Goal: Task Accomplishment & Management: Manage account settings

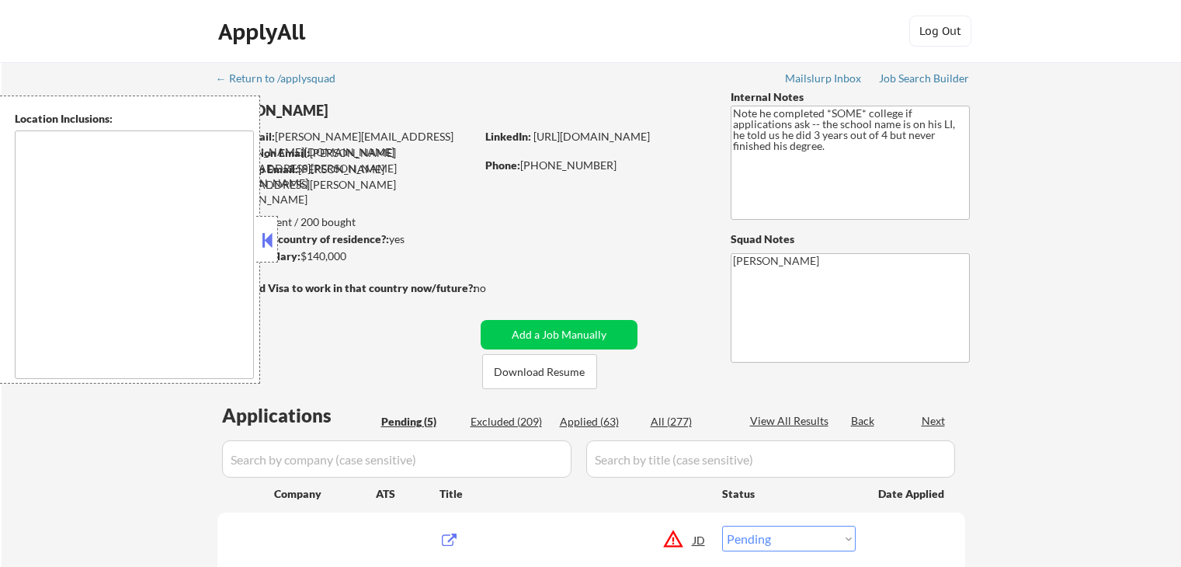
select select ""pending""
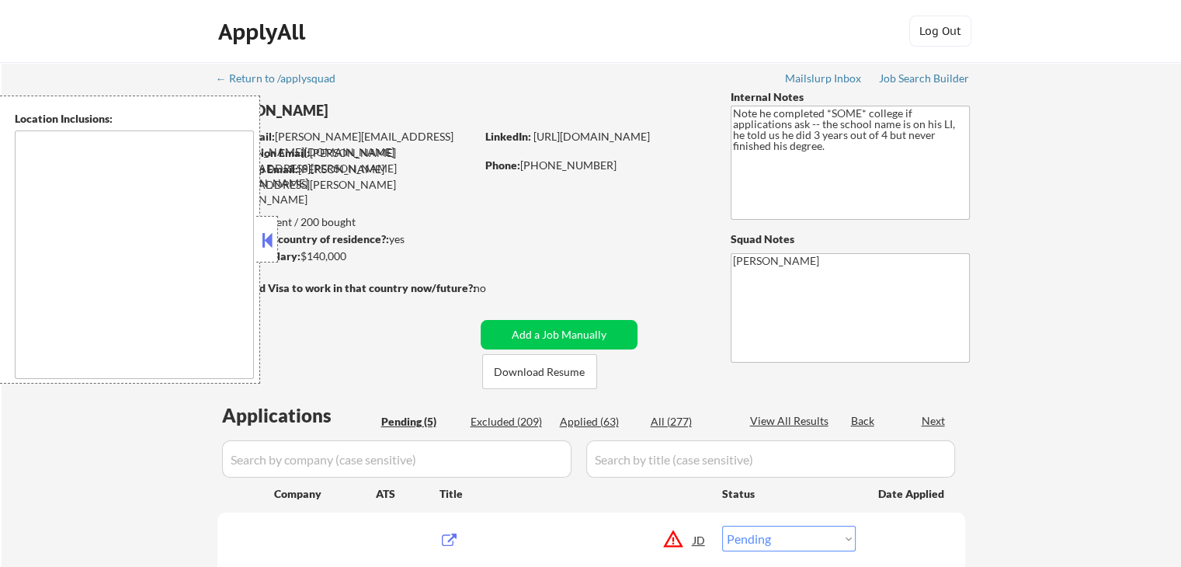
type textarea "remote"
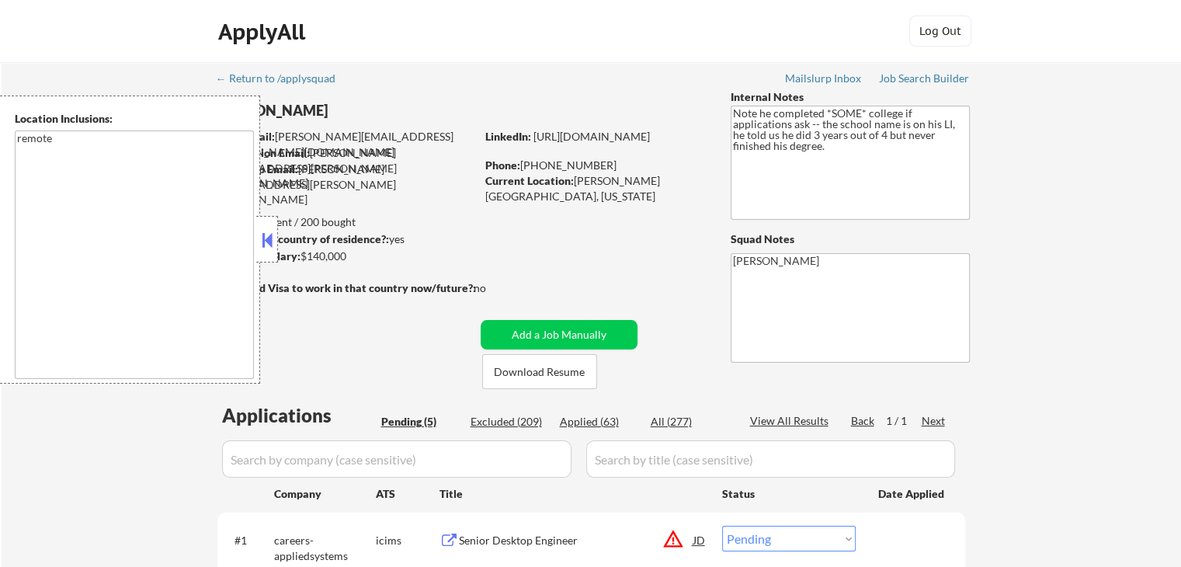
click at [272, 240] on button at bounding box center [267, 239] width 17 height 23
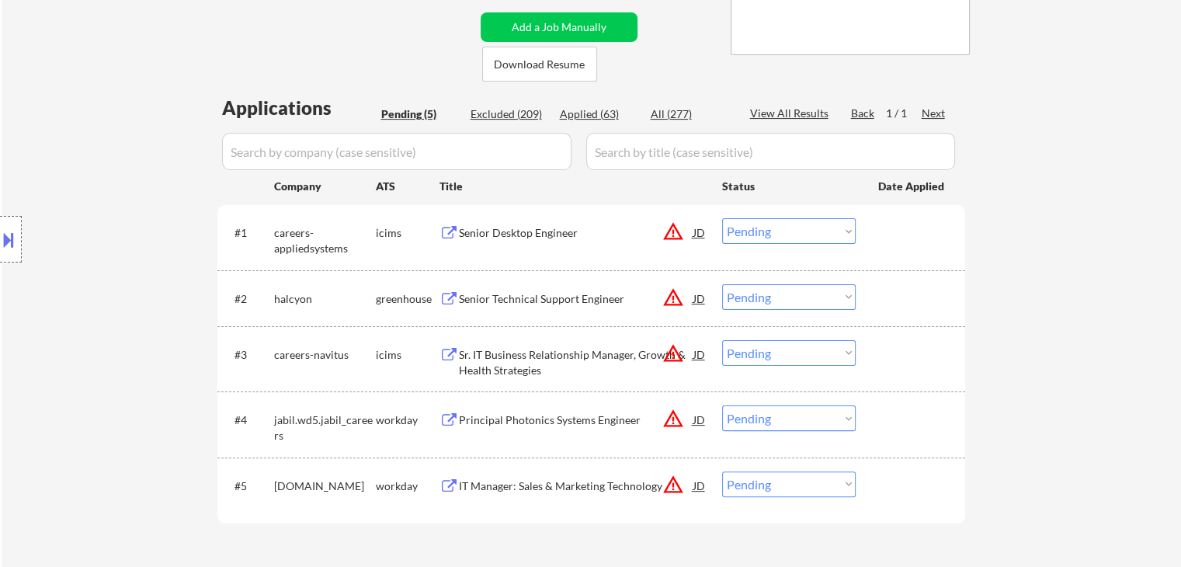
scroll to position [311, 0]
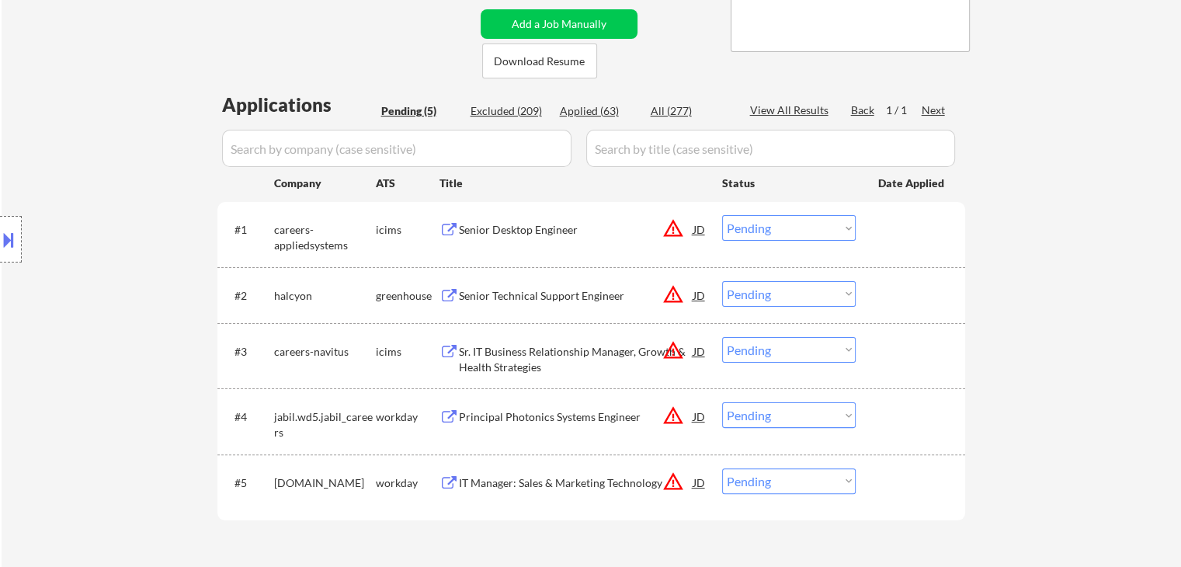
click at [491, 296] on div "Senior Technical Support Engineer" at bounding box center [576, 296] width 234 height 16
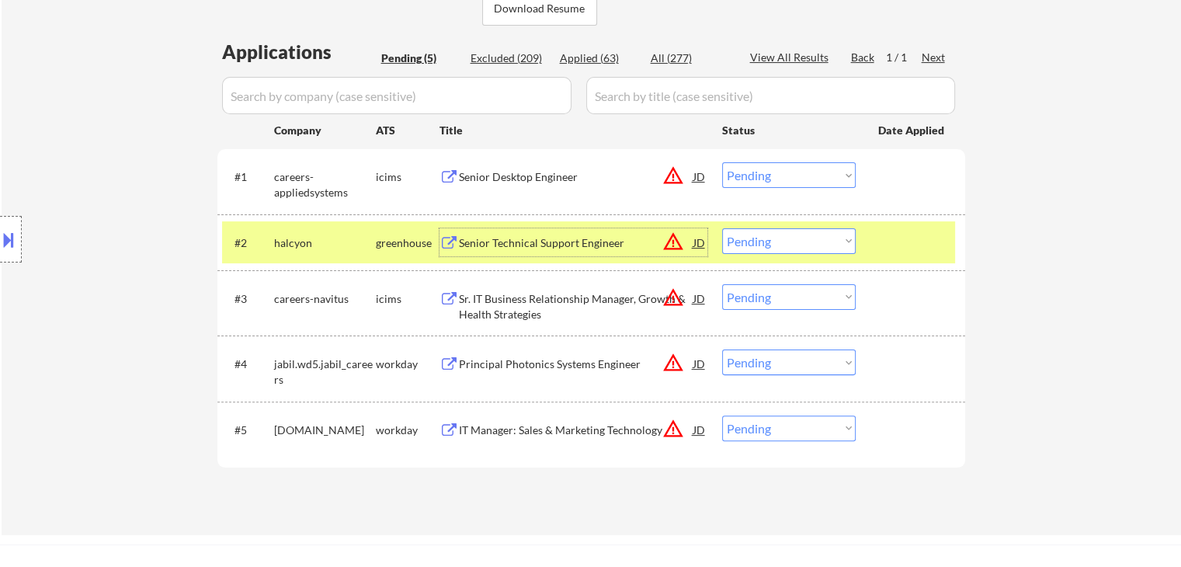
scroll to position [388, 0]
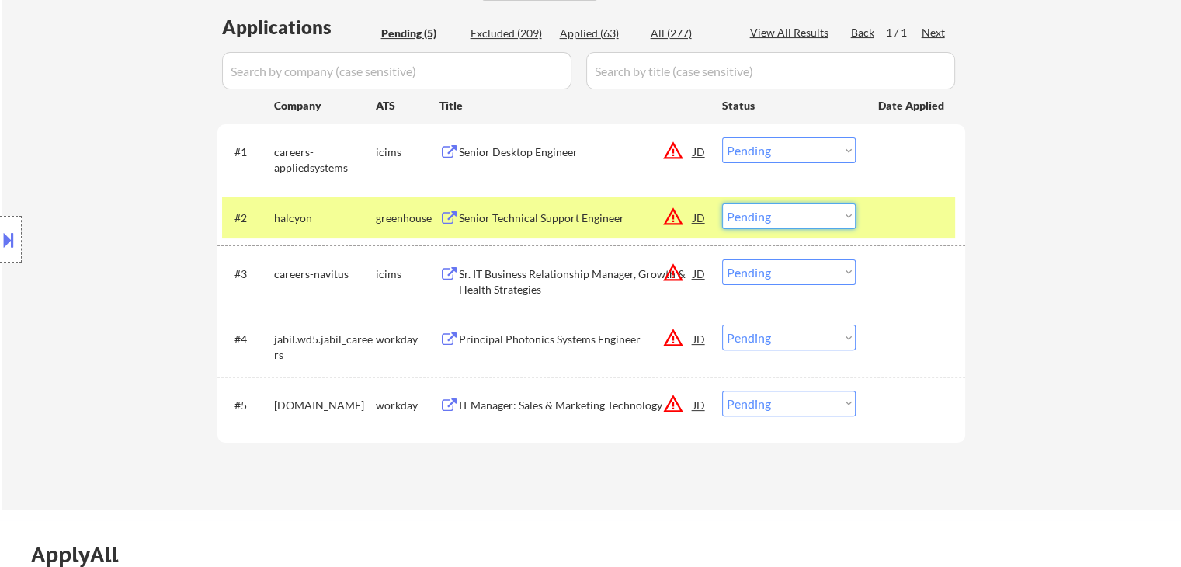
click at [779, 213] on select "Choose an option... Pending Applied Excluded (Questions) Excluded (Expired) Exc…" at bounding box center [789, 216] width 134 height 26
click at [722, 203] on select "Choose an option... Pending Applied Excluded (Questions) Excluded (Expired) Exc…" at bounding box center [789, 216] width 134 height 26
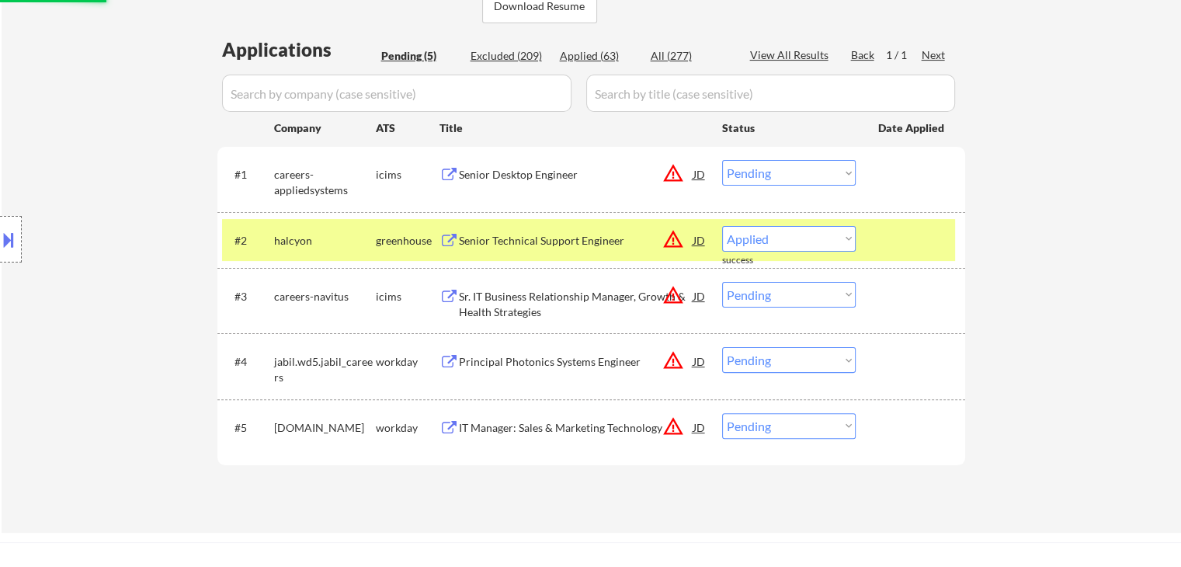
select select ""pending""
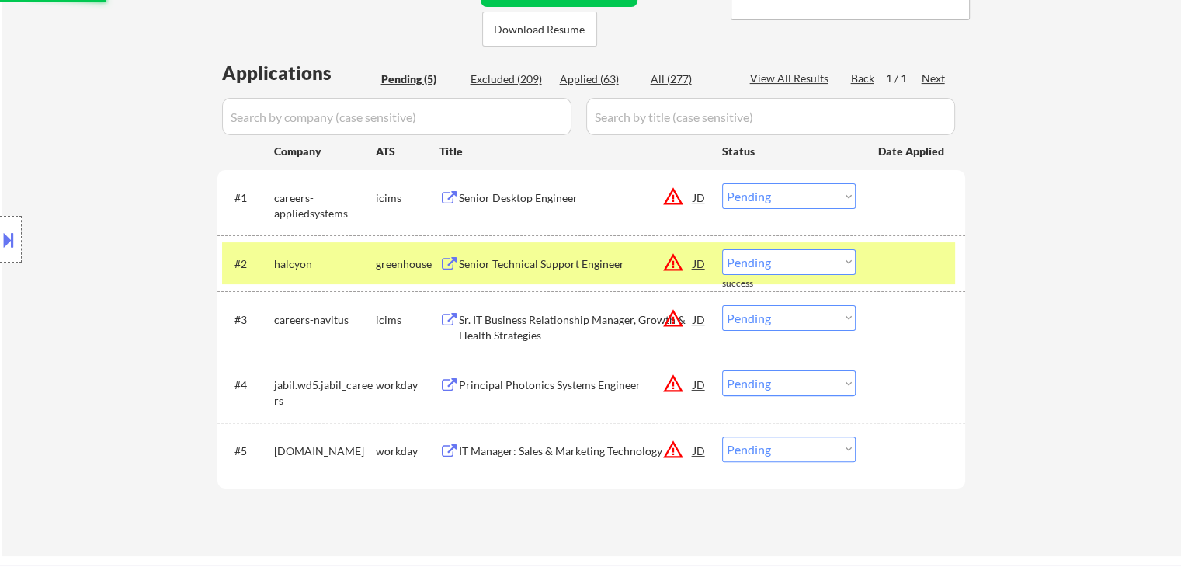
scroll to position [155, 0]
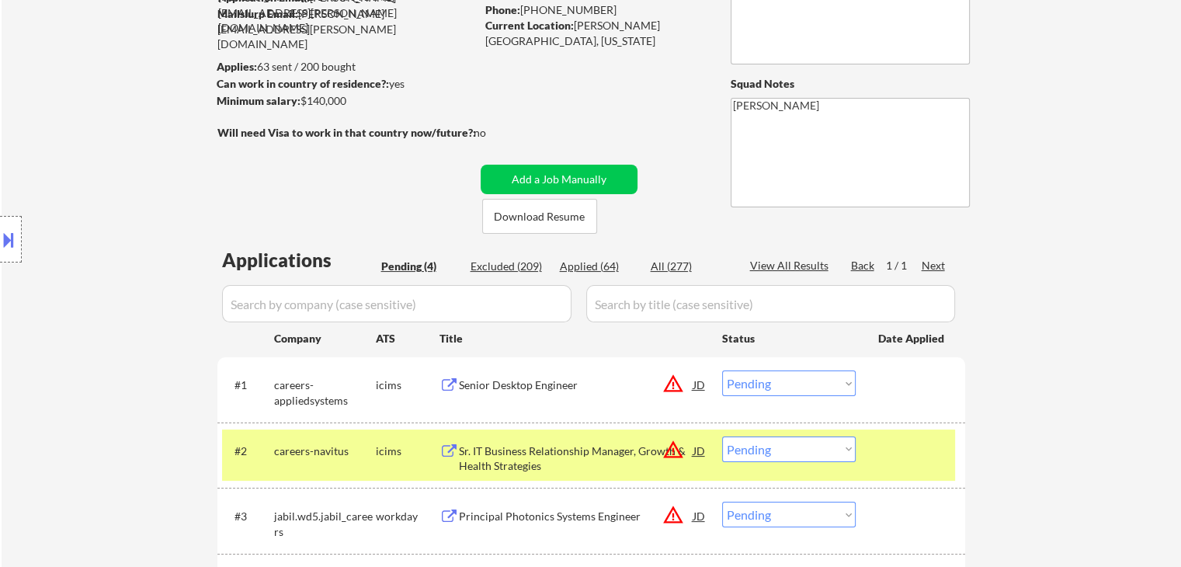
drag, startPoint x: 2, startPoint y: 227, endPoint x: 13, endPoint y: 231, distance: 11.3
click at [2, 229] on button at bounding box center [8, 240] width 17 height 26
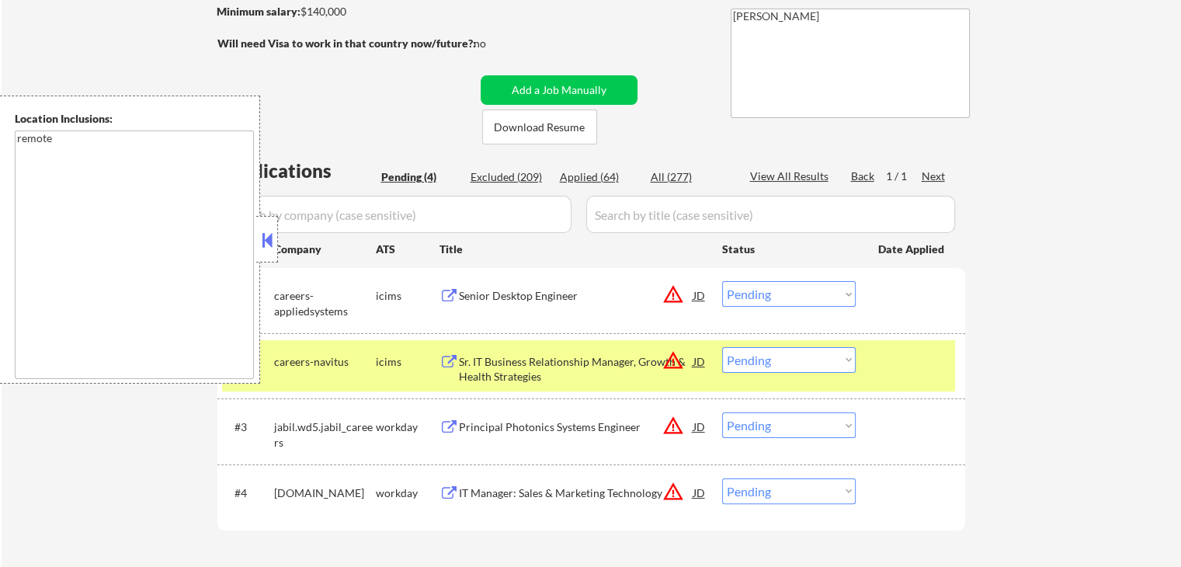
scroll to position [311, 0]
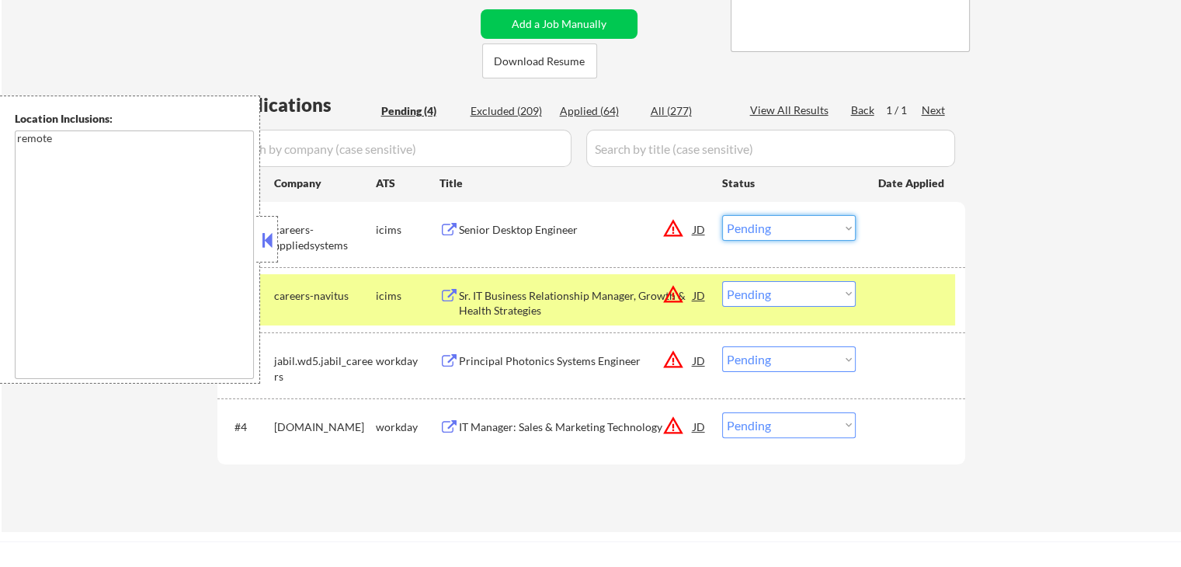
click at [748, 220] on select "Choose an option... Pending Applied Excluded (Questions) Excluded (Expired) Exc…" at bounding box center [789, 228] width 134 height 26
select select ""excluded__location_""
click at [722, 215] on select "Choose an option... Pending Applied Excluded (Questions) Excluded (Expired) Exc…" at bounding box center [789, 228] width 134 height 26
click at [789, 297] on select "Choose an option... Pending Applied Excluded (Questions) Excluded (Expired) Exc…" at bounding box center [789, 294] width 134 height 26
select select ""excluded__location_""
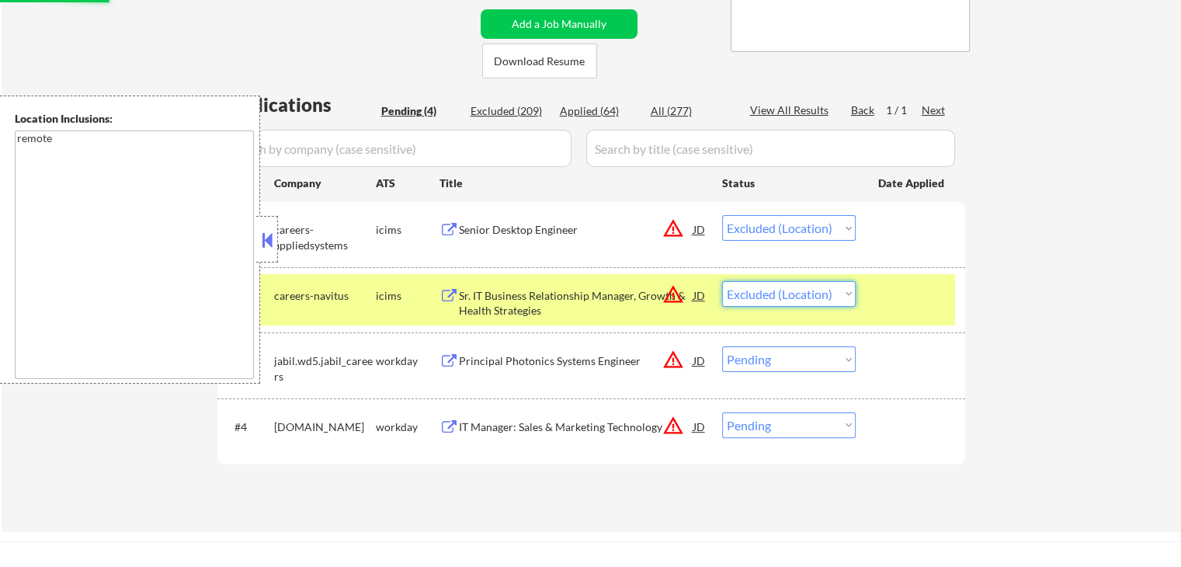
click at [722, 281] on select "Choose an option... Pending Applied Excluded (Questions) Excluded (Expired) Exc…" at bounding box center [789, 294] width 134 height 26
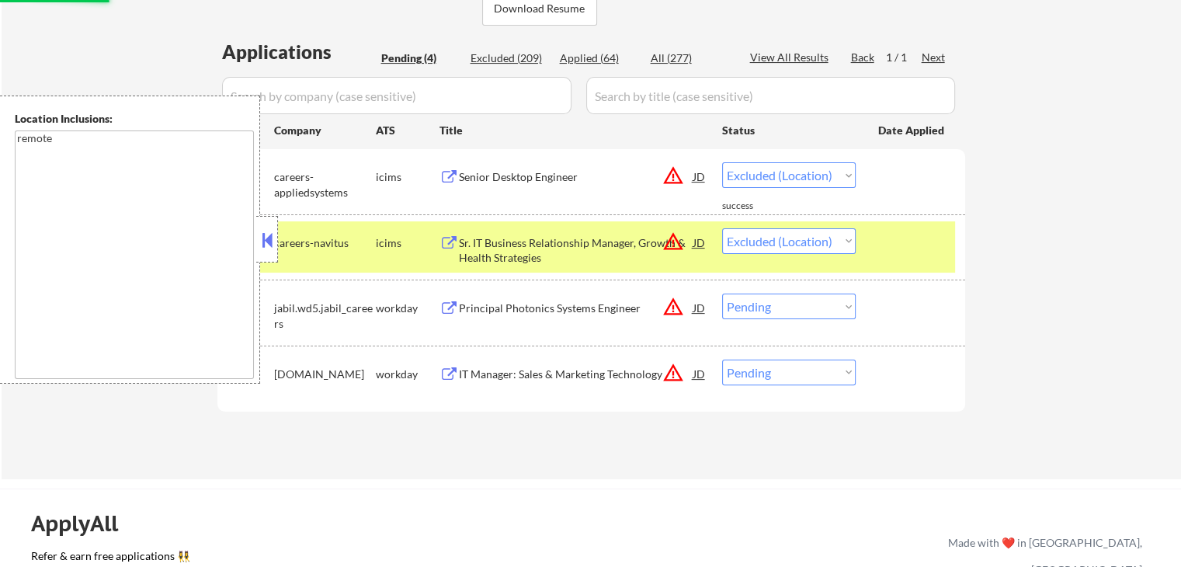
scroll to position [466, 0]
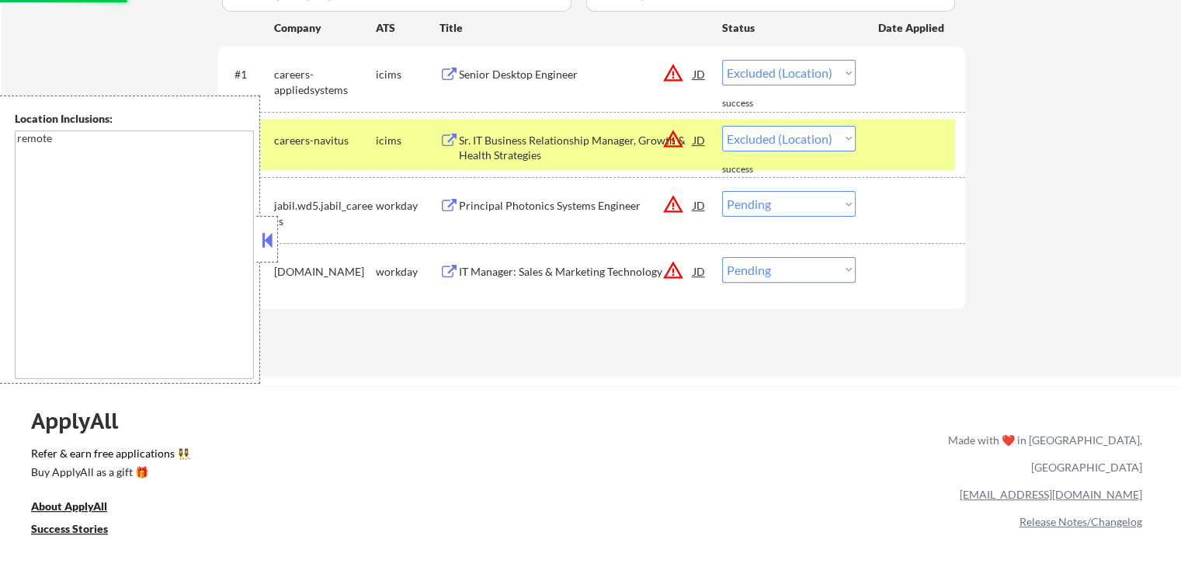
select select ""pending""
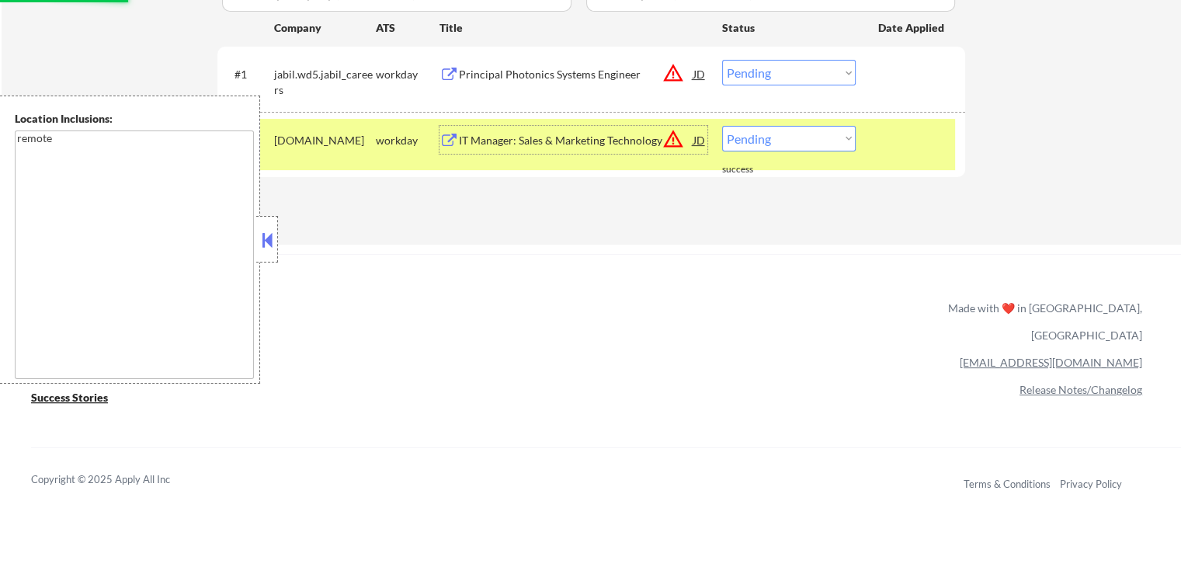
click at [495, 139] on div "IT Manager: Sales & Marketing Technology" at bounding box center [576, 141] width 234 height 16
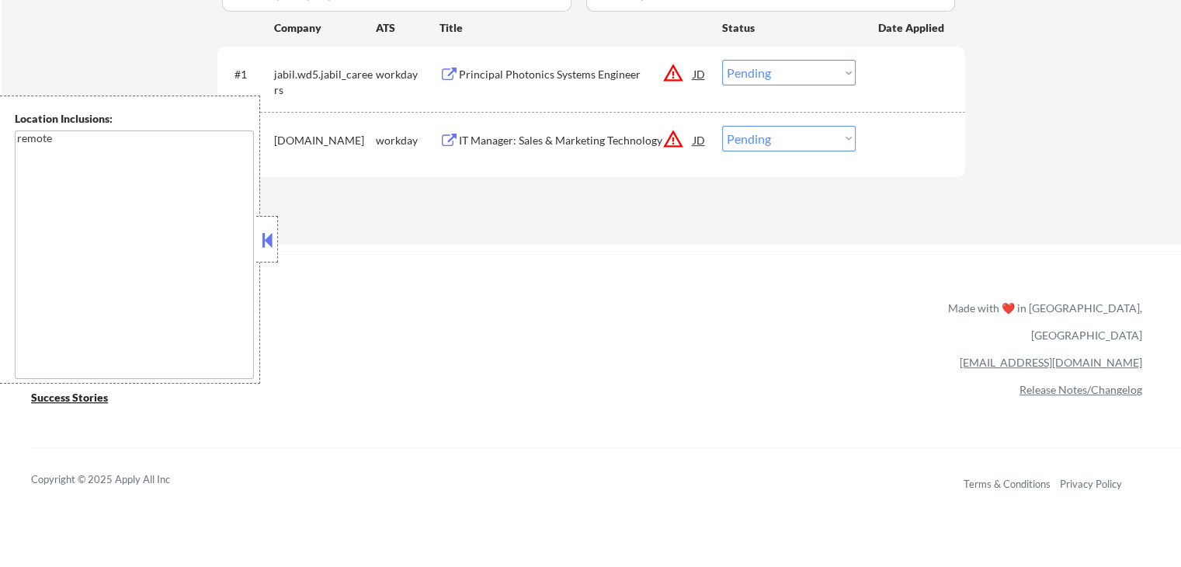
click at [508, 75] on div "Principal Photonics Systems Engineer" at bounding box center [576, 75] width 234 height 16
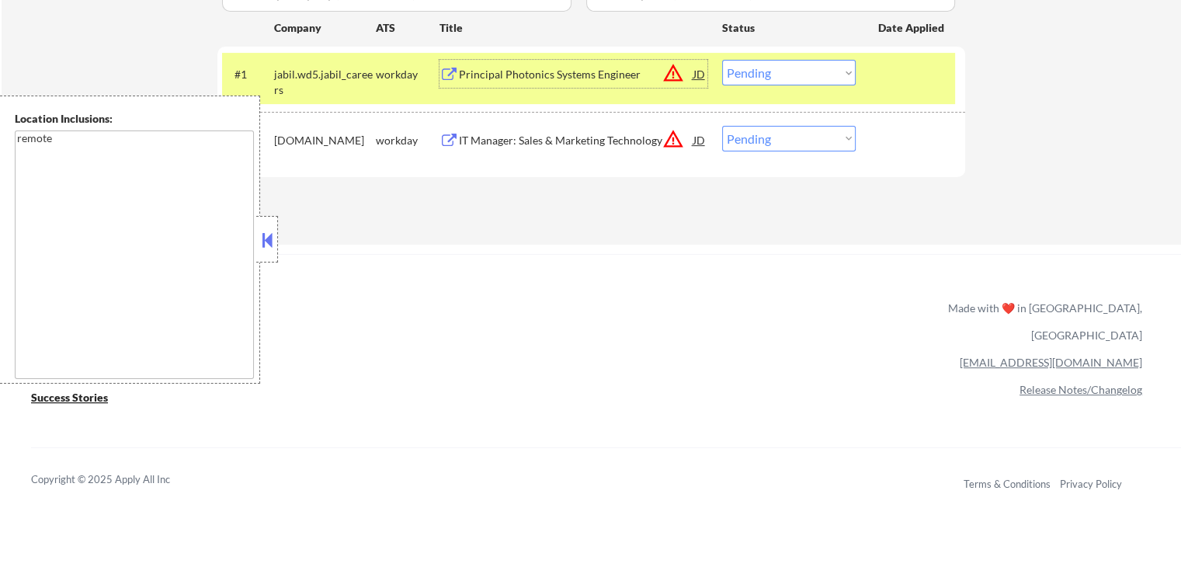
click at [501, 77] on div "Principal Photonics Systems Engineer" at bounding box center [576, 75] width 234 height 16
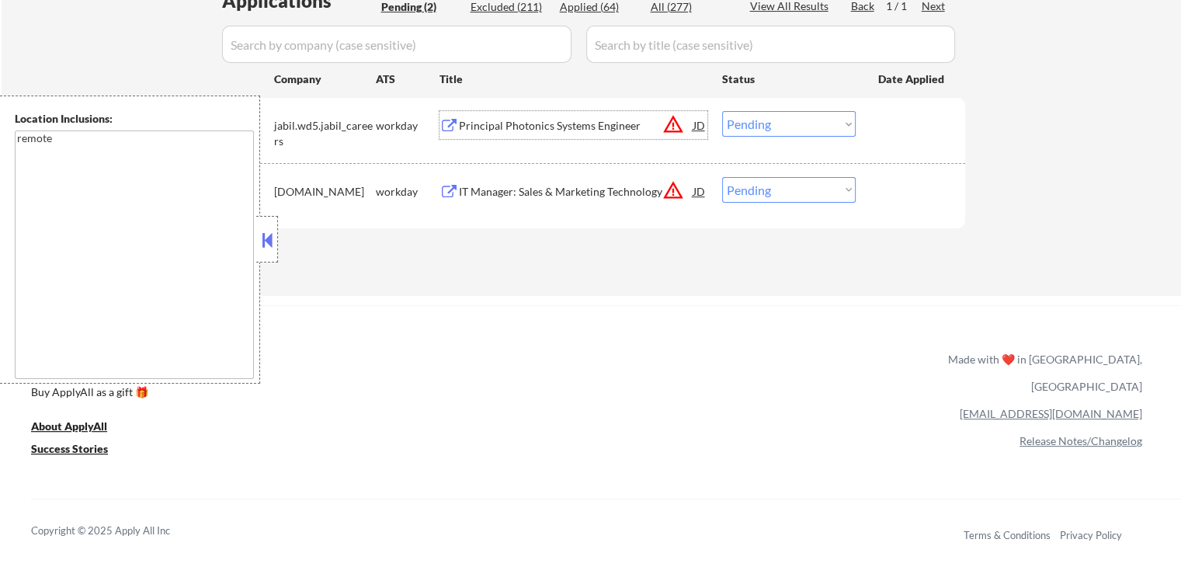
scroll to position [388, 0]
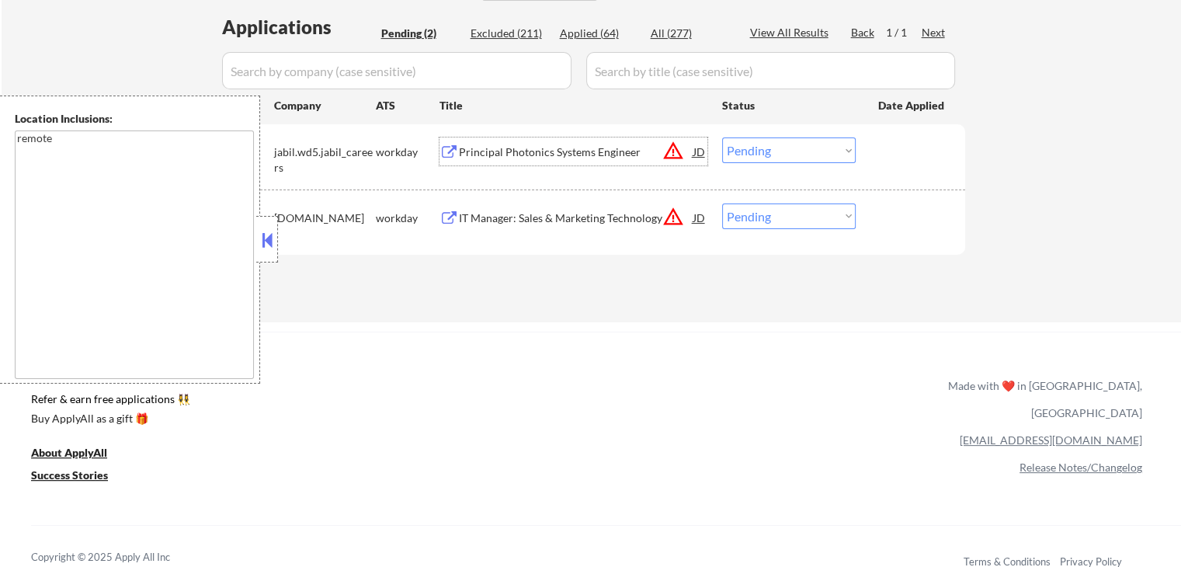
drag, startPoint x: 807, startPoint y: 147, endPoint x: 805, endPoint y: 161, distance: 14.9
click at [807, 147] on select "Choose an option... Pending Applied Excluded (Questions) Excluded (Expired) Exc…" at bounding box center [789, 150] width 134 height 26
click at [722, 137] on select "Choose an option... Pending Applied Excluded (Questions) Excluded (Expired) Exc…" at bounding box center [789, 150] width 134 height 26
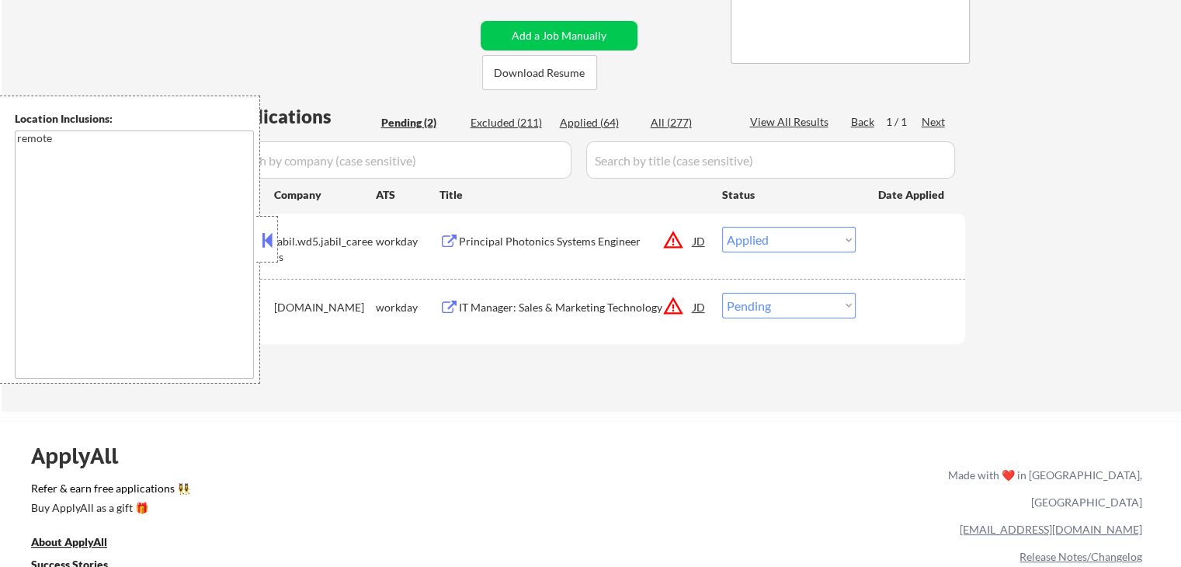
scroll to position [233, 0]
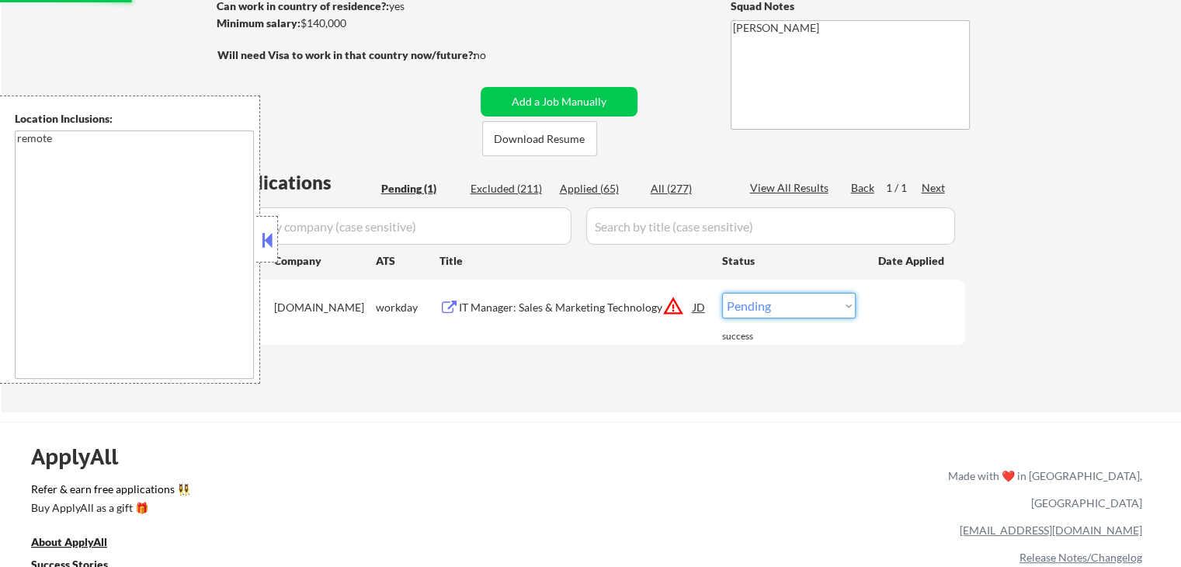
click at [792, 308] on select "Choose an option... Pending Applied Excluded (Questions) Excluded (Expired) Exc…" at bounding box center [789, 306] width 134 height 26
select select ""excluded__location_""
click at [722, 293] on select "Choose an option... Pending Applied Excluded (Questions) Excluded (Expired) Exc…" at bounding box center [789, 306] width 134 height 26
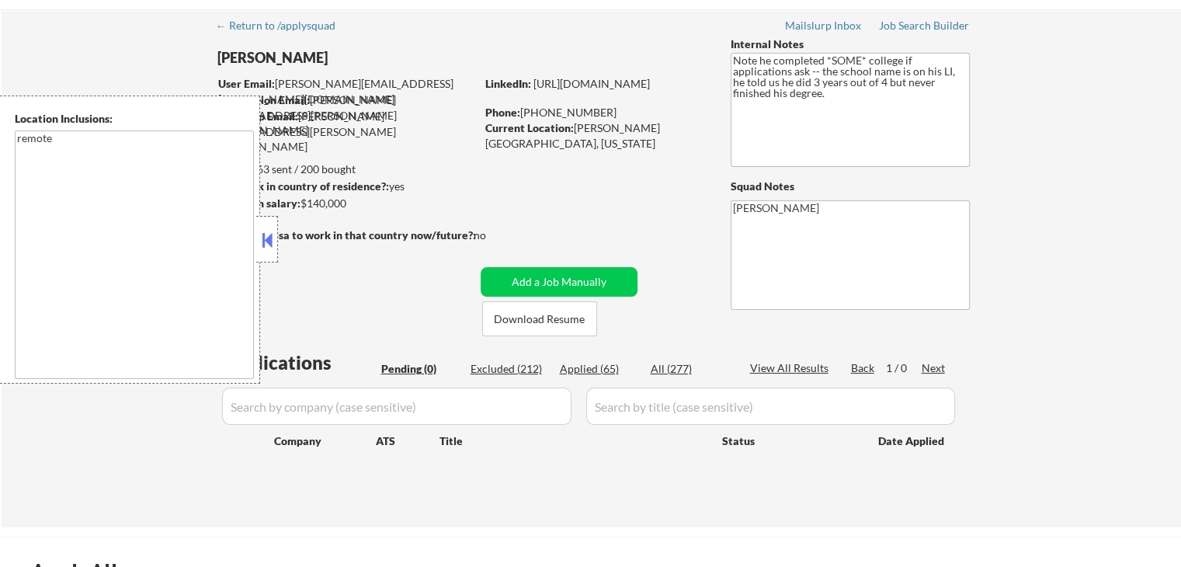
scroll to position [78, 0]
